Goal: Information Seeking & Learning: Learn about a topic

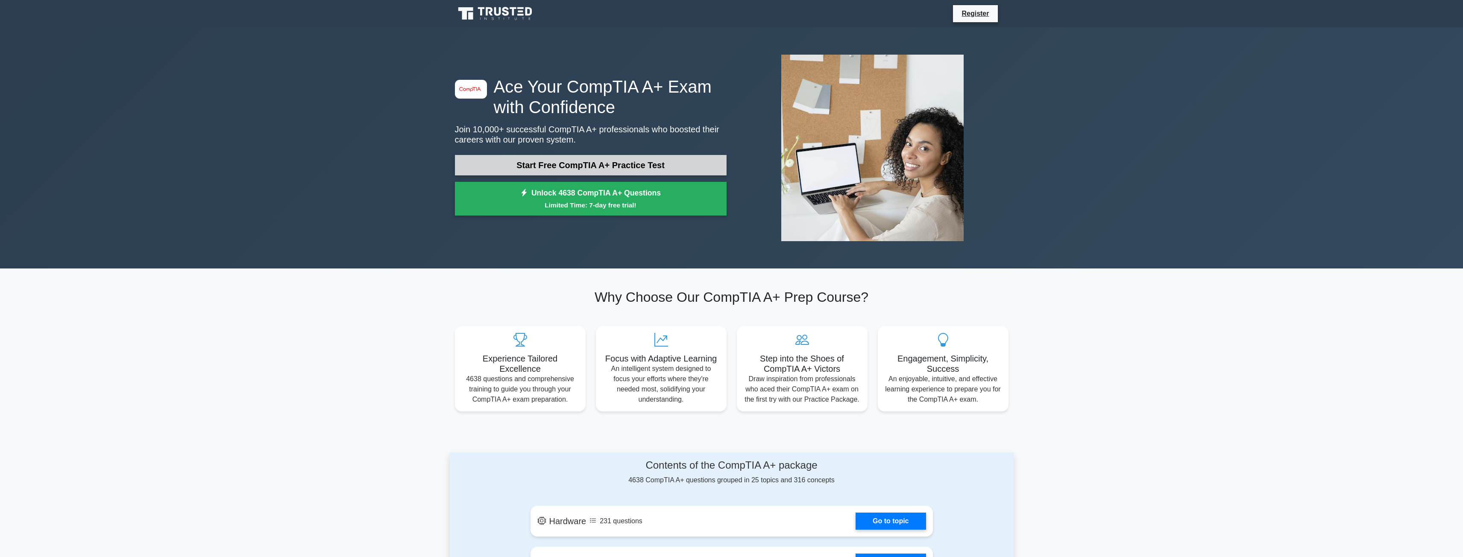
click at [718, 159] on link "Start Free CompTIA A+ Practice Test" at bounding box center [591, 165] width 272 height 21
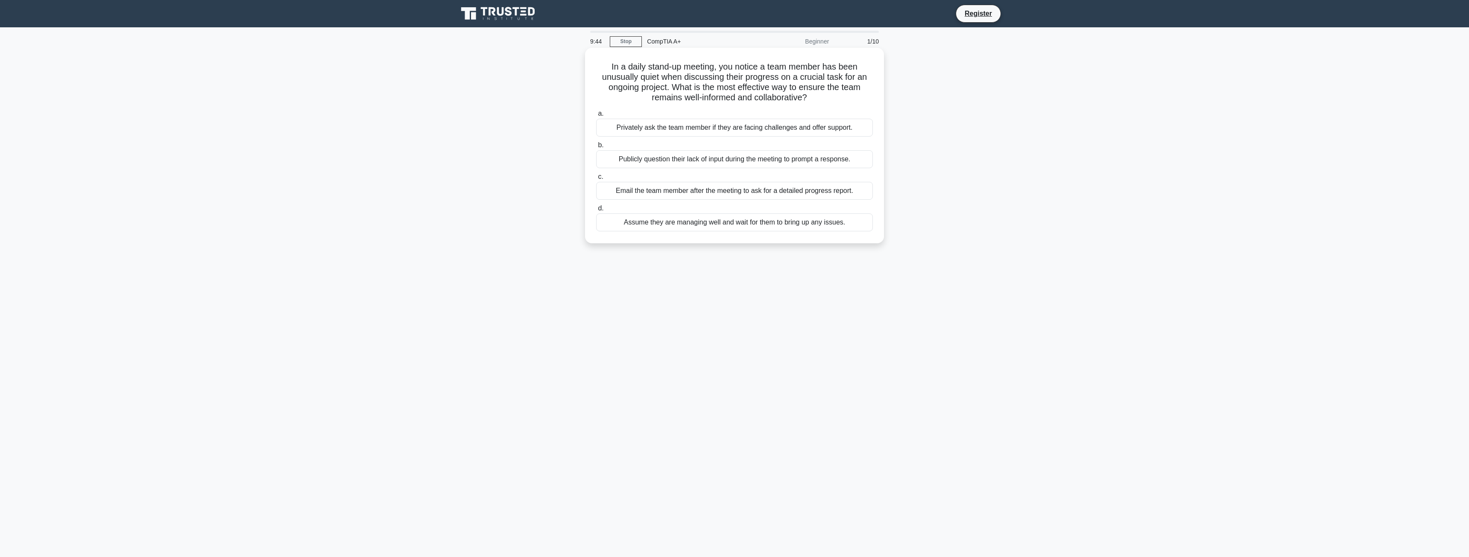
click at [729, 130] on div "Privately ask the team member if they are facing challenges and offer support." at bounding box center [734, 128] width 277 height 18
click at [596, 117] on input "a. Privately ask the team member if they are facing challenges and offer suppor…" at bounding box center [596, 114] width 0 height 6
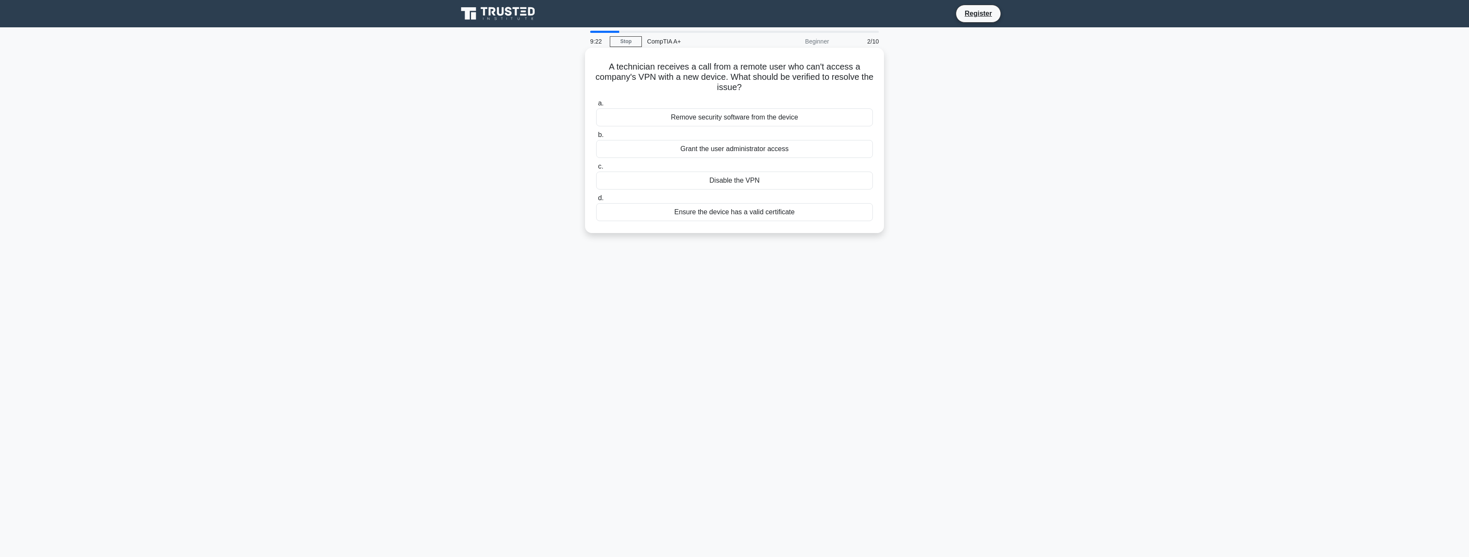
click at [850, 213] on div "Ensure the device has a valid certificate" at bounding box center [734, 212] width 277 height 18
click at [596, 201] on input "d. Ensure the device has a valid certificate" at bounding box center [596, 199] width 0 height 6
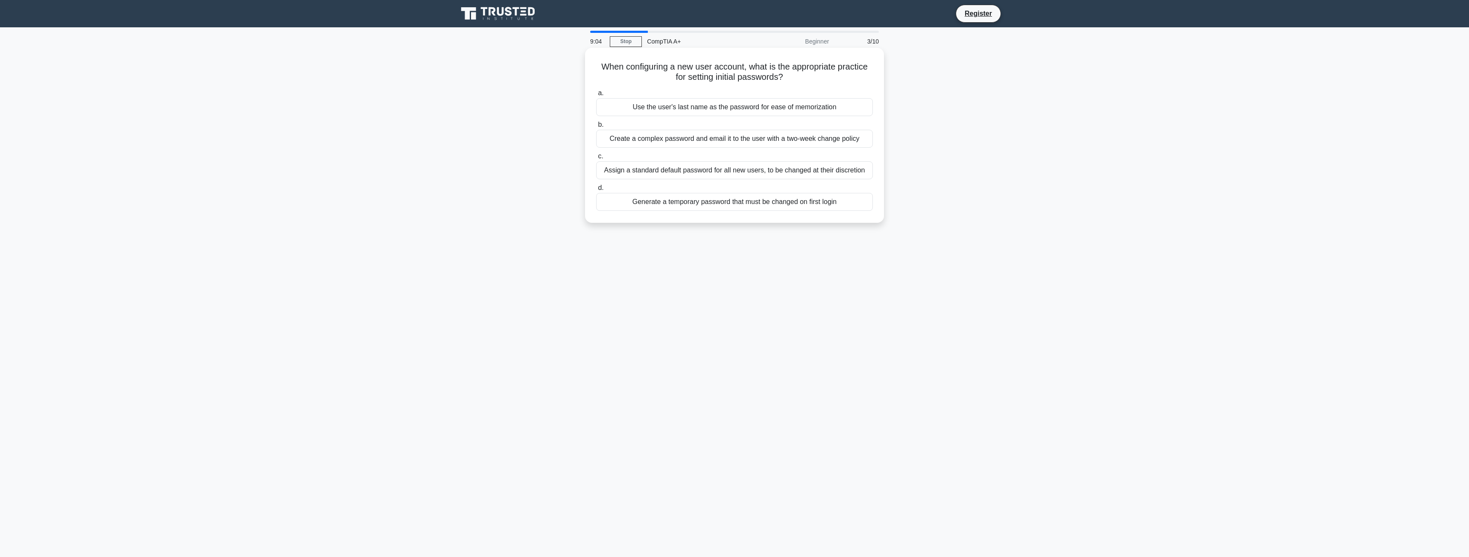
click at [601, 211] on div "Generate a temporary password that must be changed on first login" at bounding box center [734, 202] width 277 height 18
click at [596, 191] on input "d. Generate a temporary password that must be changed on first login" at bounding box center [596, 188] width 0 height 6
click at [654, 142] on div "Incorrect VPN credentials entered by the employee" at bounding box center [734, 139] width 277 height 18
click at [596, 128] on input "b. Incorrect VPN credentials entered by the employee" at bounding box center [596, 125] width 0 height 6
click at [803, 111] on div "Regular RFID scanning and automated inventory updates" at bounding box center [734, 107] width 277 height 18
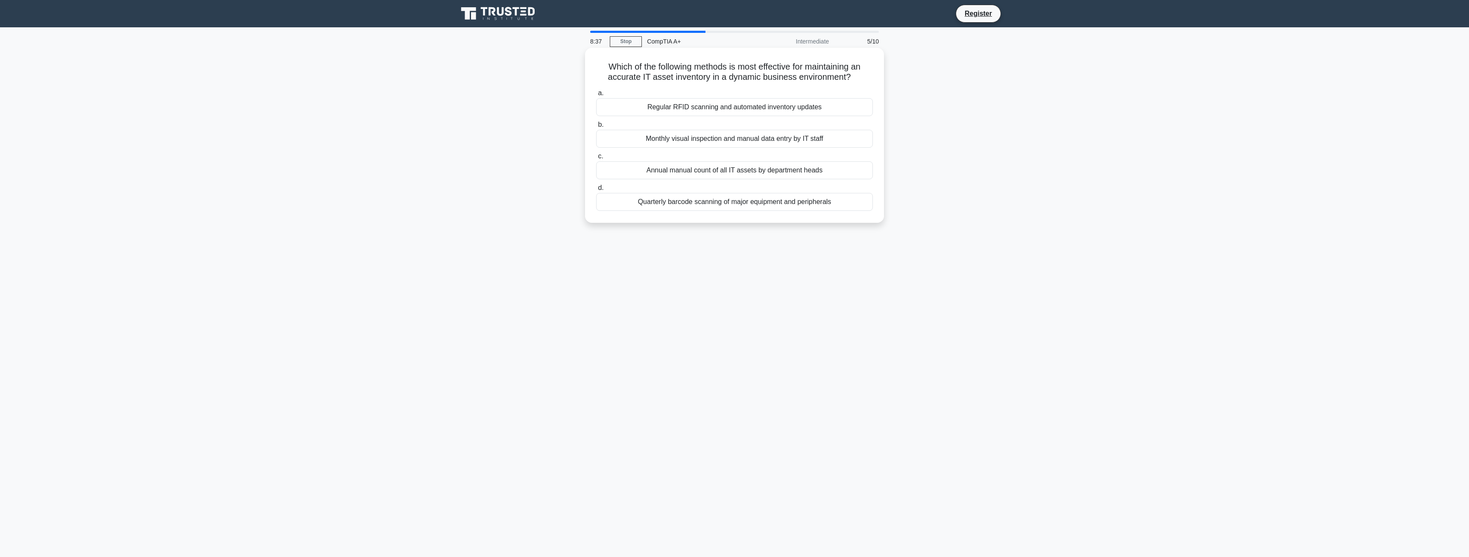
click at [596, 96] on input "a. Regular RFID scanning and automated inventory updates" at bounding box center [596, 94] width 0 height 6
drag, startPoint x: 602, startPoint y: 64, endPoint x: 821, endPoint y: 76, distance: 219.8
click at [821, 76] on h5 "You notice that a user's VGA cable has one missing pin. Can the user still conn…" at bounding box center [734, 72] width 278 height 21
click at [828, 114] on div "Yes, but check if the missing pin affects the display." at bounding box center [734, 107] width 277 height 18
click at [596, 96] on input "a. Yes, but check if the missing pin affects the display." at bounding box center [596, 94] width 0 height 6
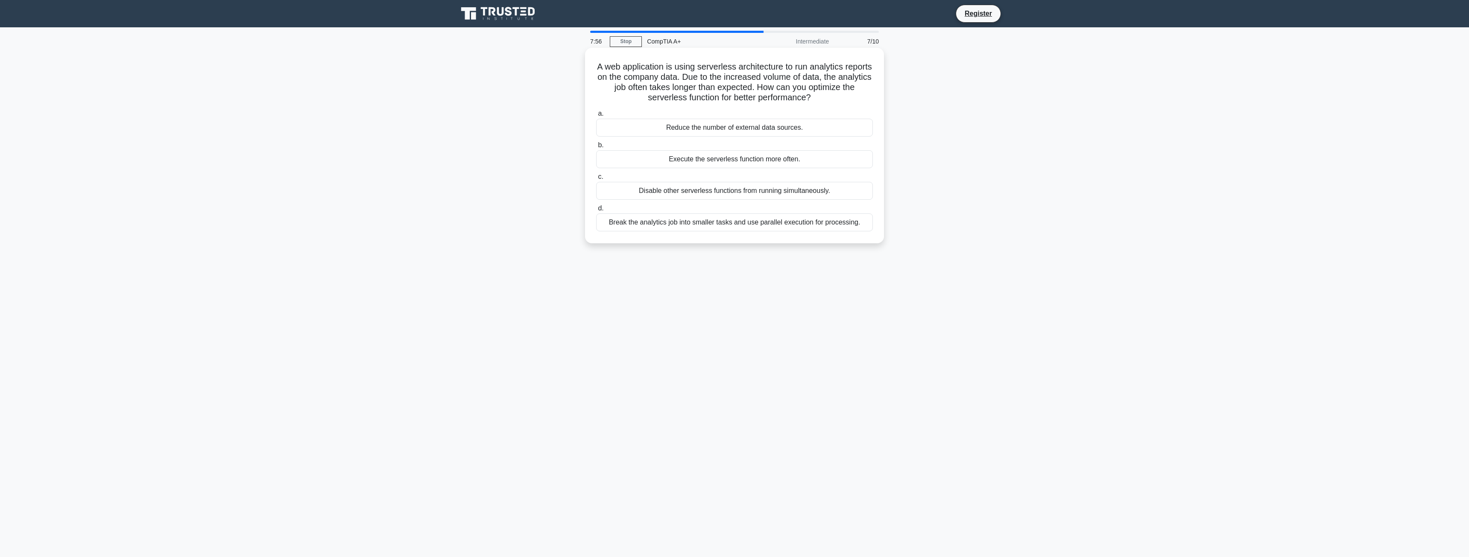
click at [842, 227] on div "Break the analytics job into smaller tasks and use parallel execution for proce…" at bounding box center [734, 223] width 277 height 18
click at [596, 211] on input "d. Break the analytics job into smaller tasks and use parallel execution for pr…" at bounding box center [596, 209] width 0 height 6
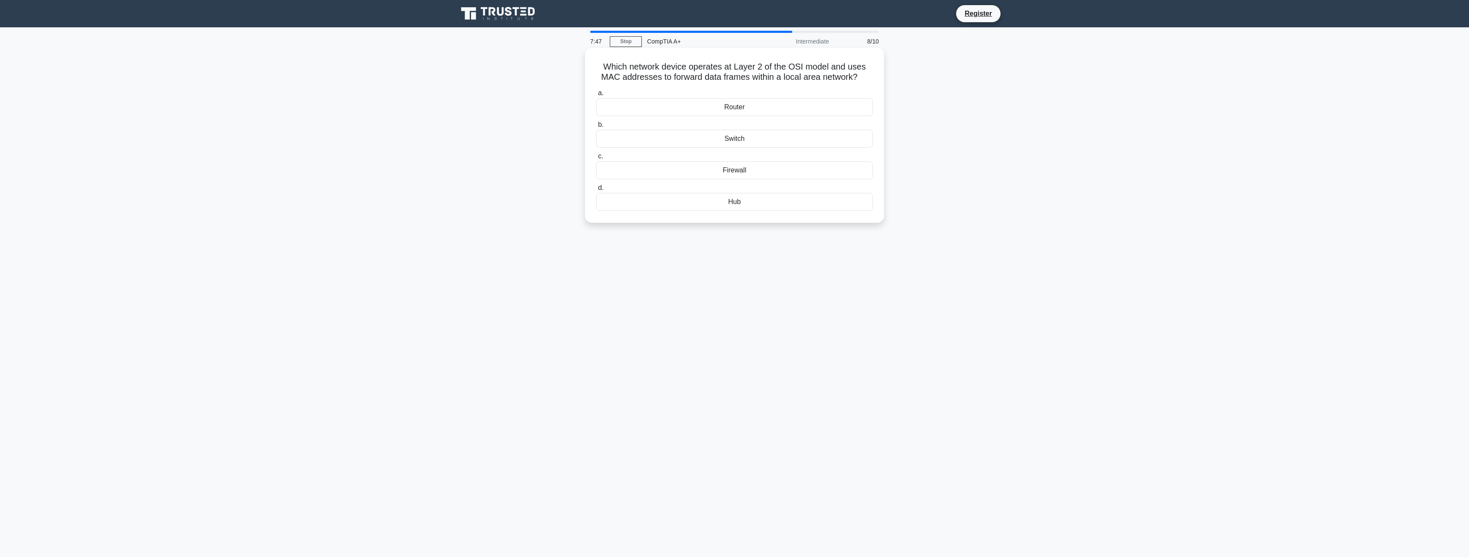
drag, startPoint x: 604, startPoint y: 66, endPoint x: 878, endPoint y: 77, distance: 274.0
click at [879, 76] on div "Which network device operates at Layer 2 of the OSI model and uses MAC addresse…" at bounding box center [735, 135] width 292 height 168
click at [773, 144] on div "Switch" at bounding box center [734, 139] width 277 height 18
click at [596, 128] on input "b. Switch" at bounding box center [596, 125] width 0 height 6
click at [840, 140] on div "Clean the corona wire" at bounding box center [734, 139] width 277 height 18
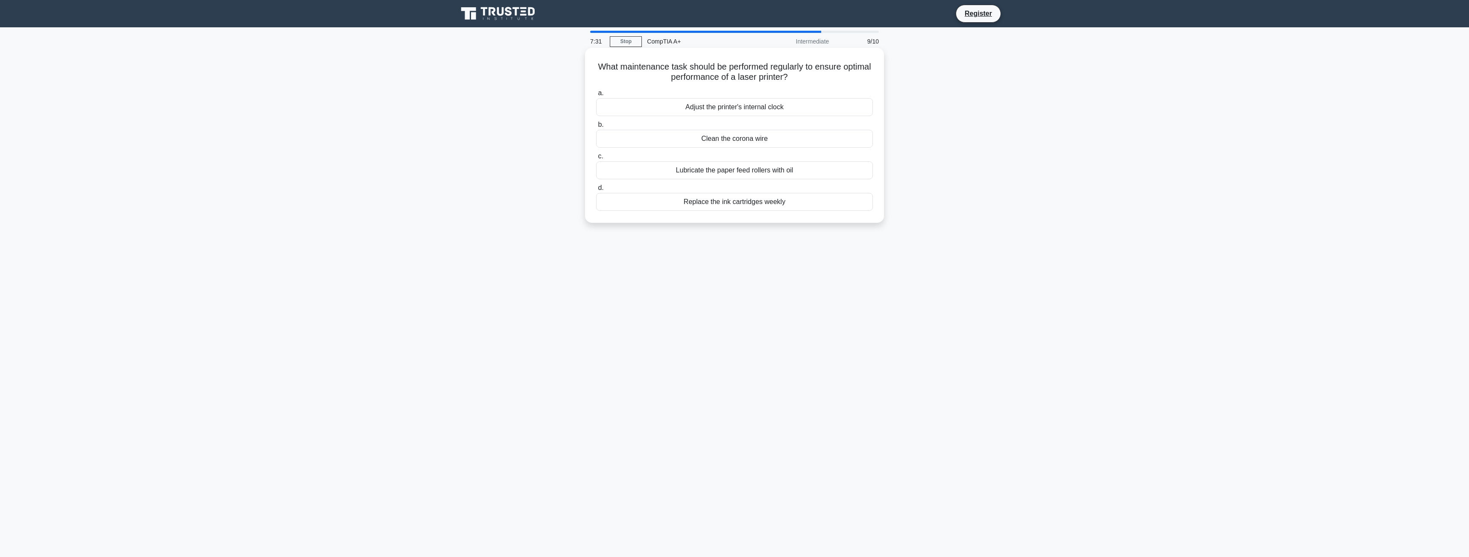
click at [596, 128] on input "b. Clean the corona wire" at bounding box center [596, 125] width 0 height 6
click at [747, 170] on div "Test the restore process regularly" at bounding box center [734, 170] width 277 height 18
click at [596, 159] on input "c. Test the restore process regularly" at bounding box center [596, 157] width 0 height 6
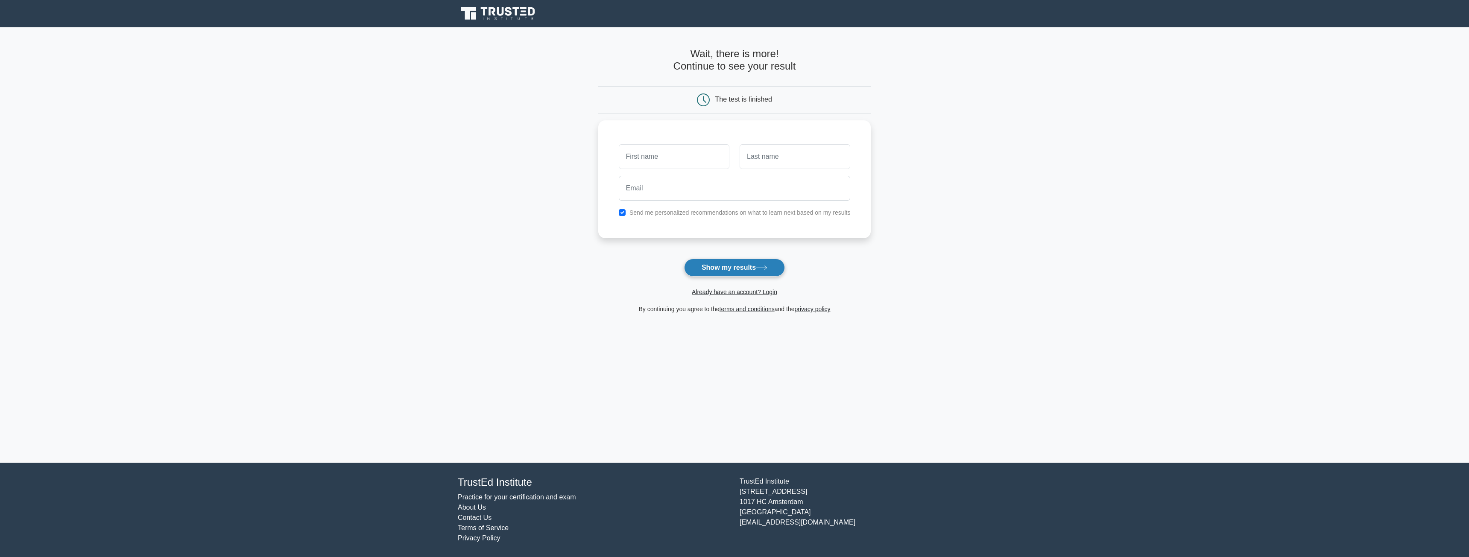
click at [753, 262] on button "Show my results" at bounding box center [734, 268] width 101 height 18
